Goal: Find specific page/section: Find specific page/section

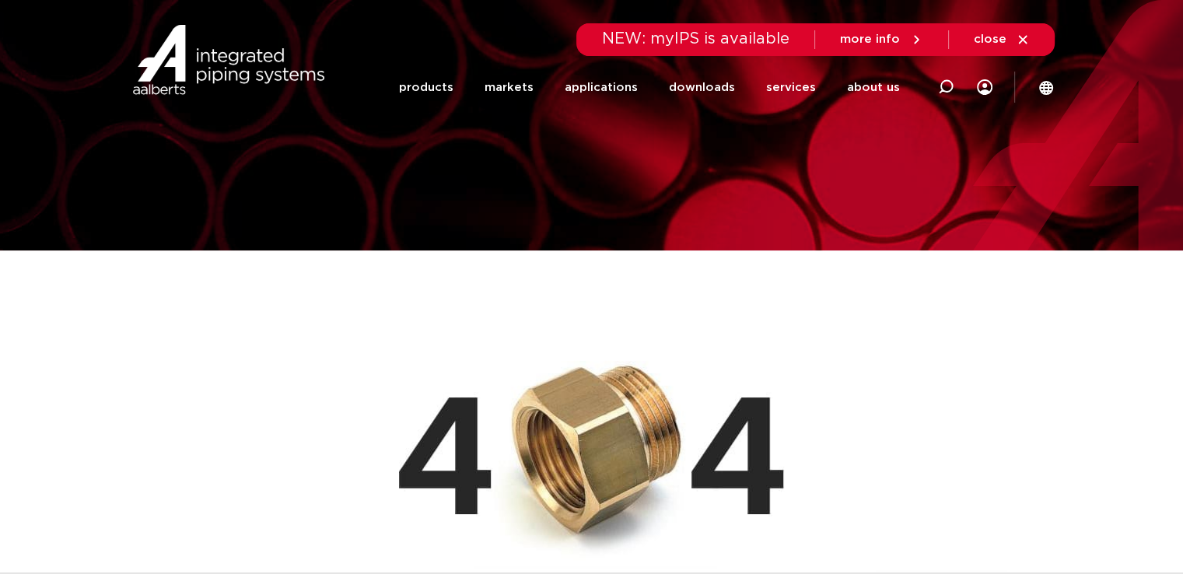
click at [373, 33] on div "NEW: myIPS is available more info close" at bounding box center [592, 39] width 926 height 33
click at [866, 88] on font "about us" at bounding box center [873, 88] width 53 height 12
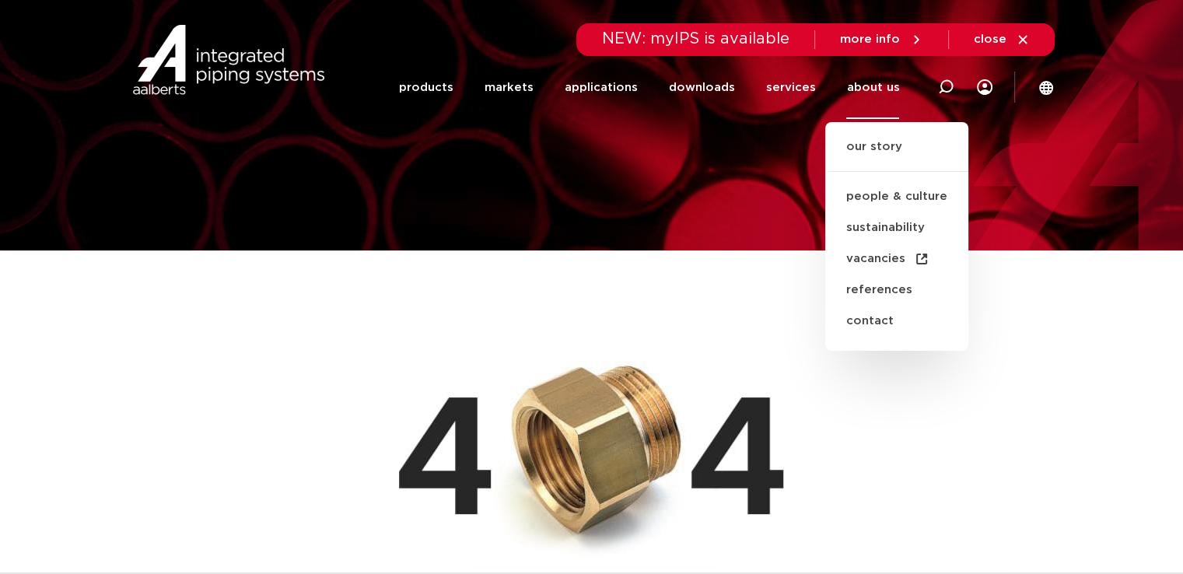
click at [859, 135] on ul "our story people & culture sustainability vacancies references contact" at bounding box center [897, 236] width 143 height 229
click at [860, 150] on font "our story" at bounding box center [874, 147] width 56 height 12
